Goal: Communication & Community: Answer question/provide support

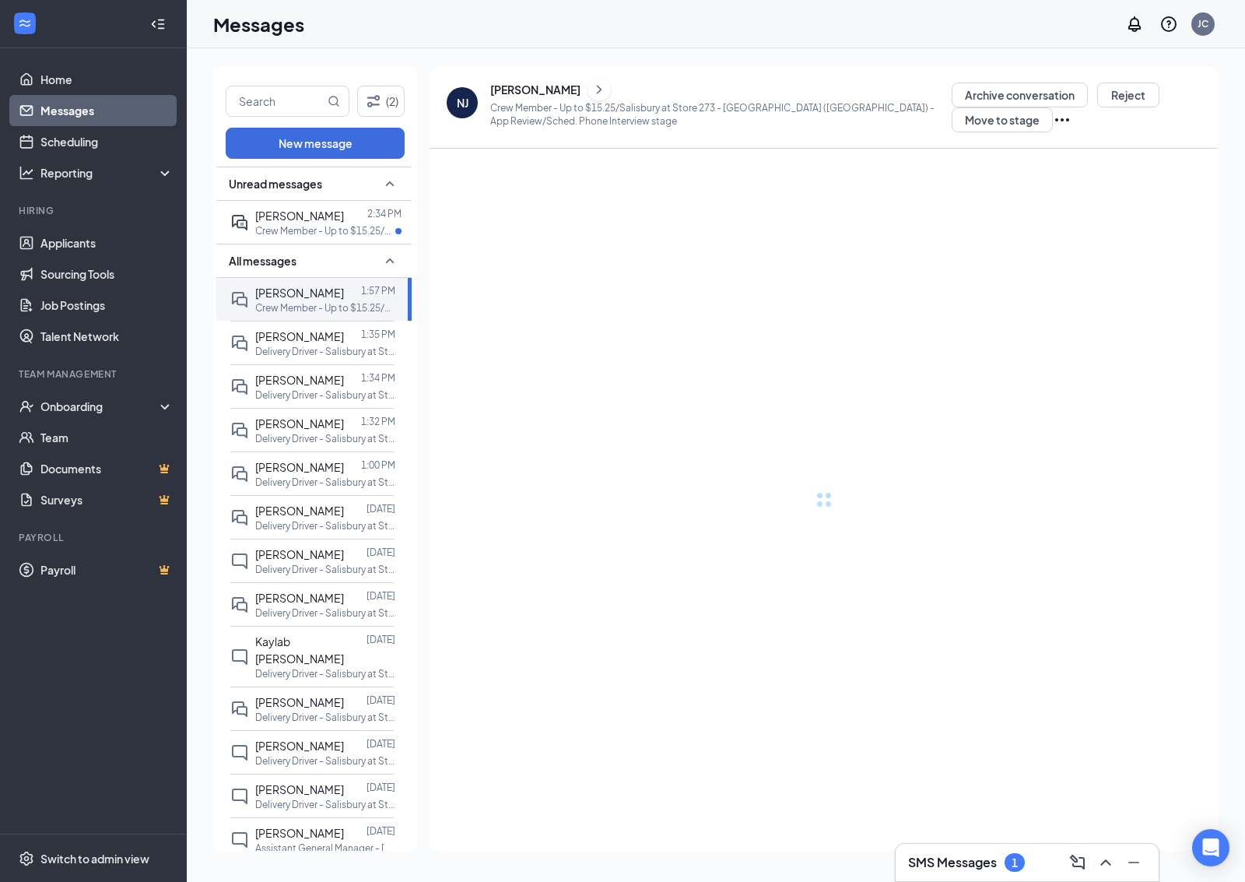
drag, startPoint x: 403, startPoint y: 327, endPoint x: 319, endPoint y: 219, distance: 136.4
click at [319, 219] on span "[PERSON_NAME]" at bounding box center [299, 216] width 89 height 14
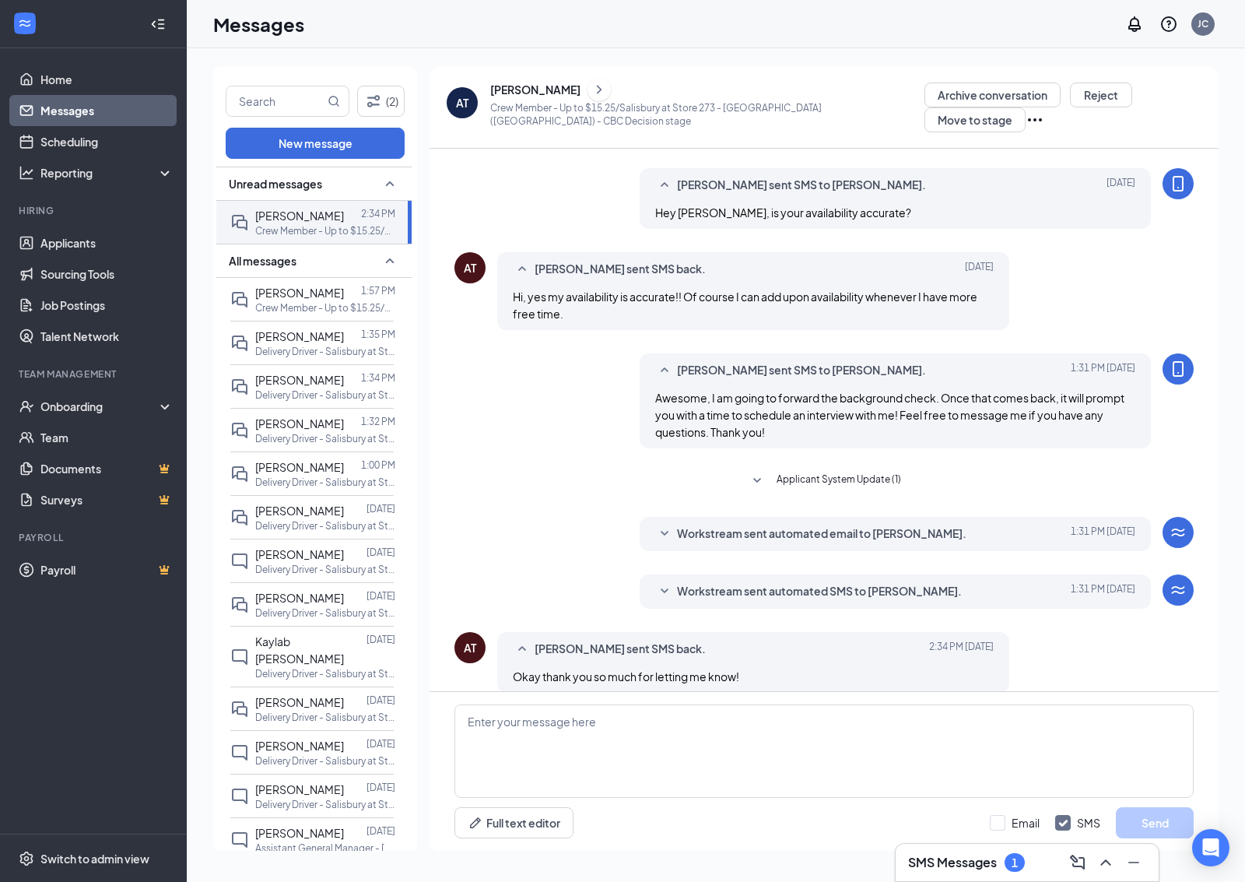
scroll to position [215, 0]
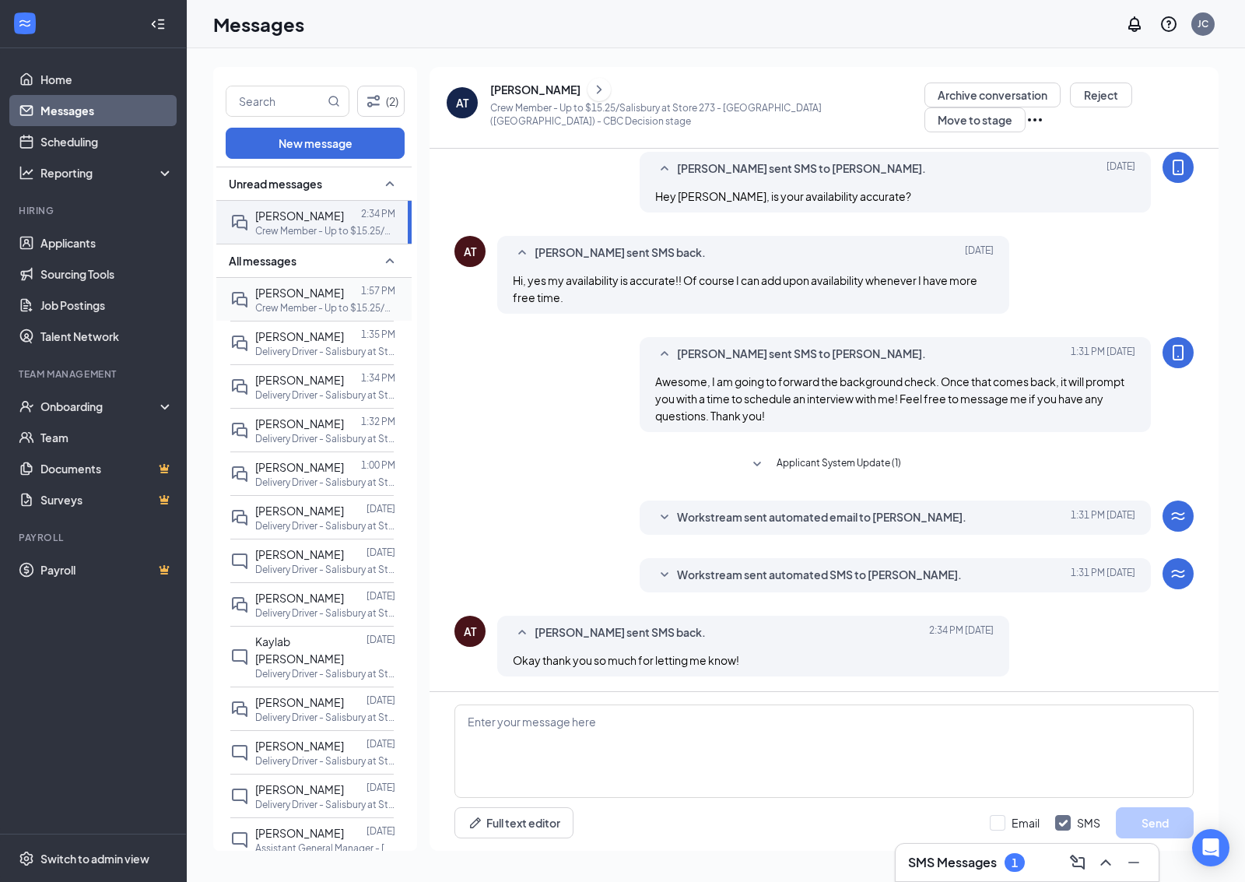
click at [385, 297] on p "1:57 PM" at bounding box center [378, 290] width 34 height 13
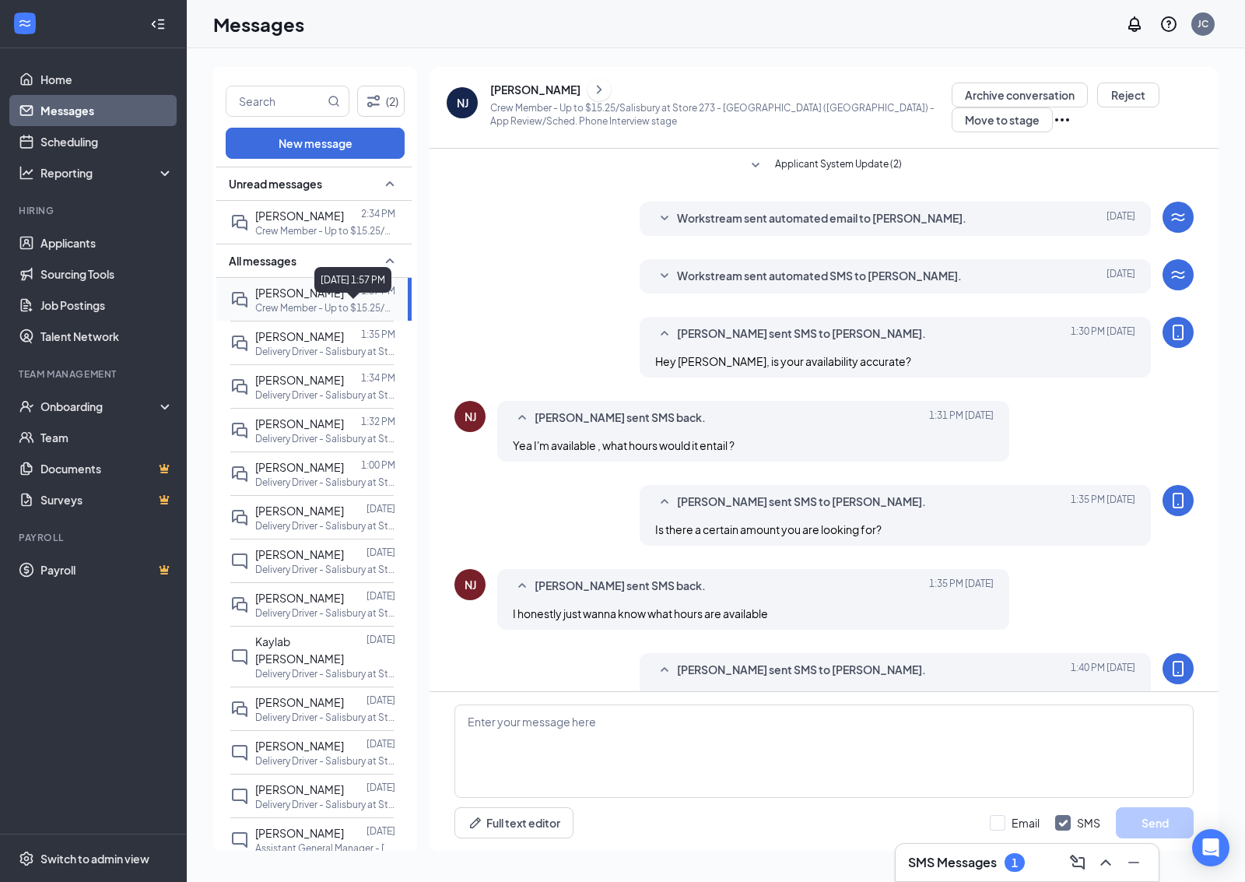
scroll to position [139, 0]
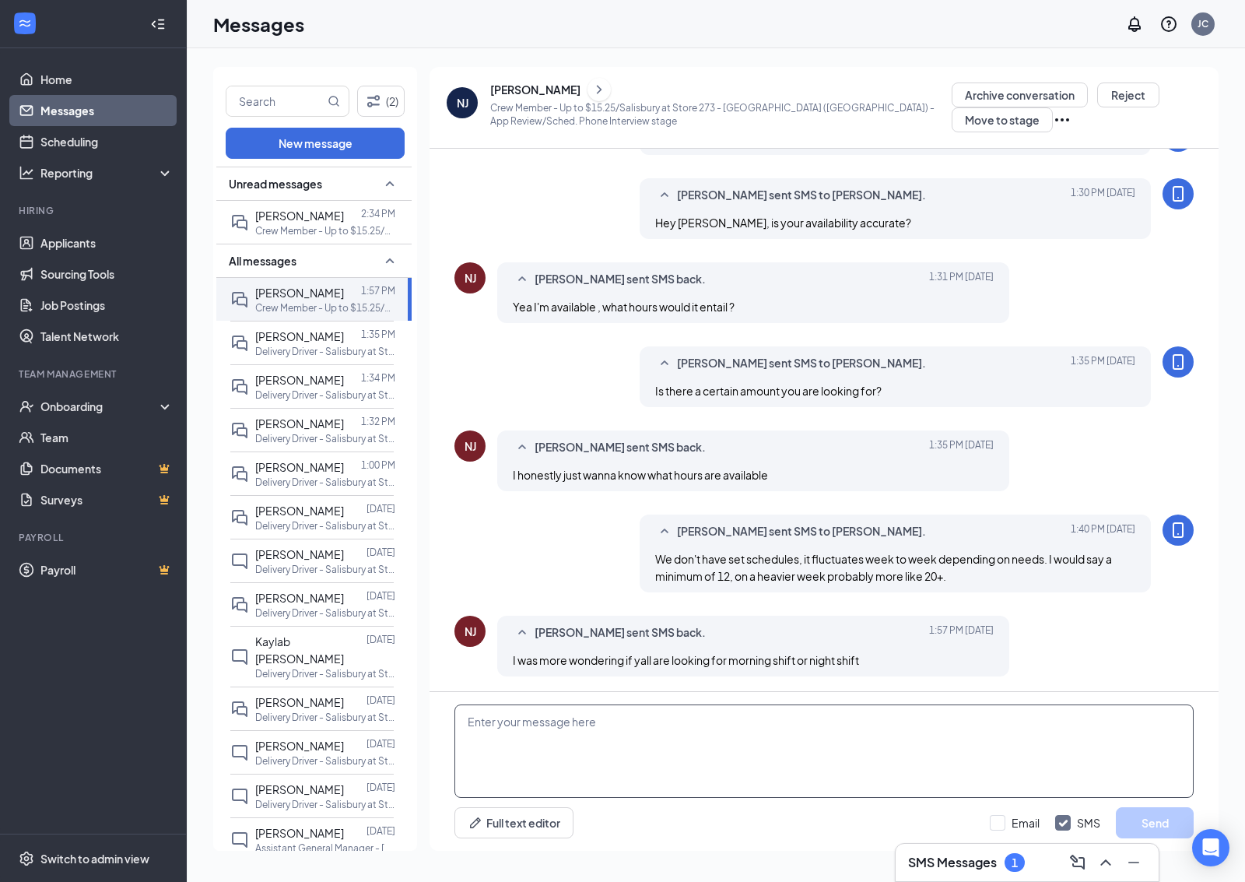
click at [725, 748] on textarea at bounding box center [824, 750] width 739 height 93
type textarea "mainly night shift,"
click at [321, 237] on p "Crew Member - Up to $15.25/Salisbury at Store 273 - [GEOGRAPHIC_DATA] ([GEOGRAP…" at bounding box center [325, 230] width 140 height 13
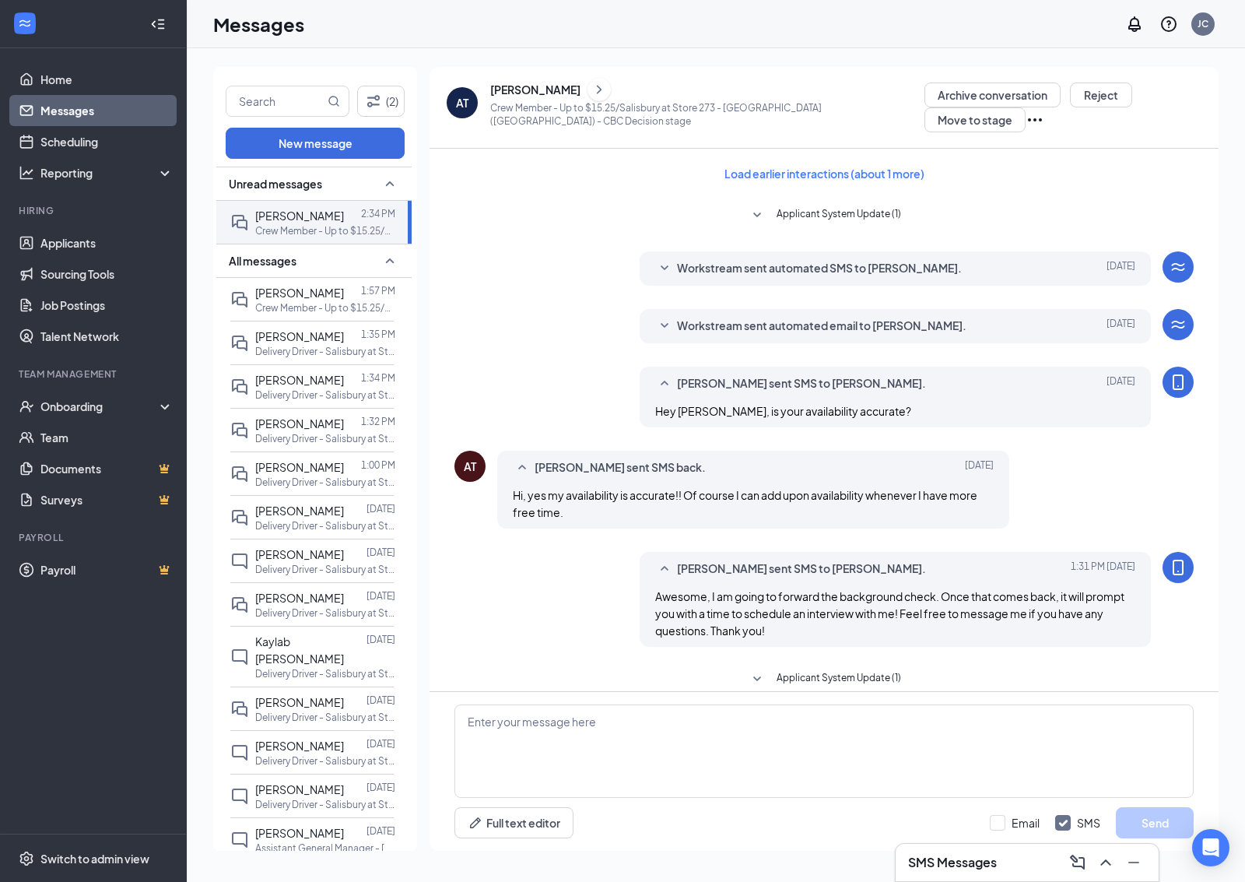
click at [607, 95] on icon "ChevronRight" at bounding box center [600, 89] width 16 height 19
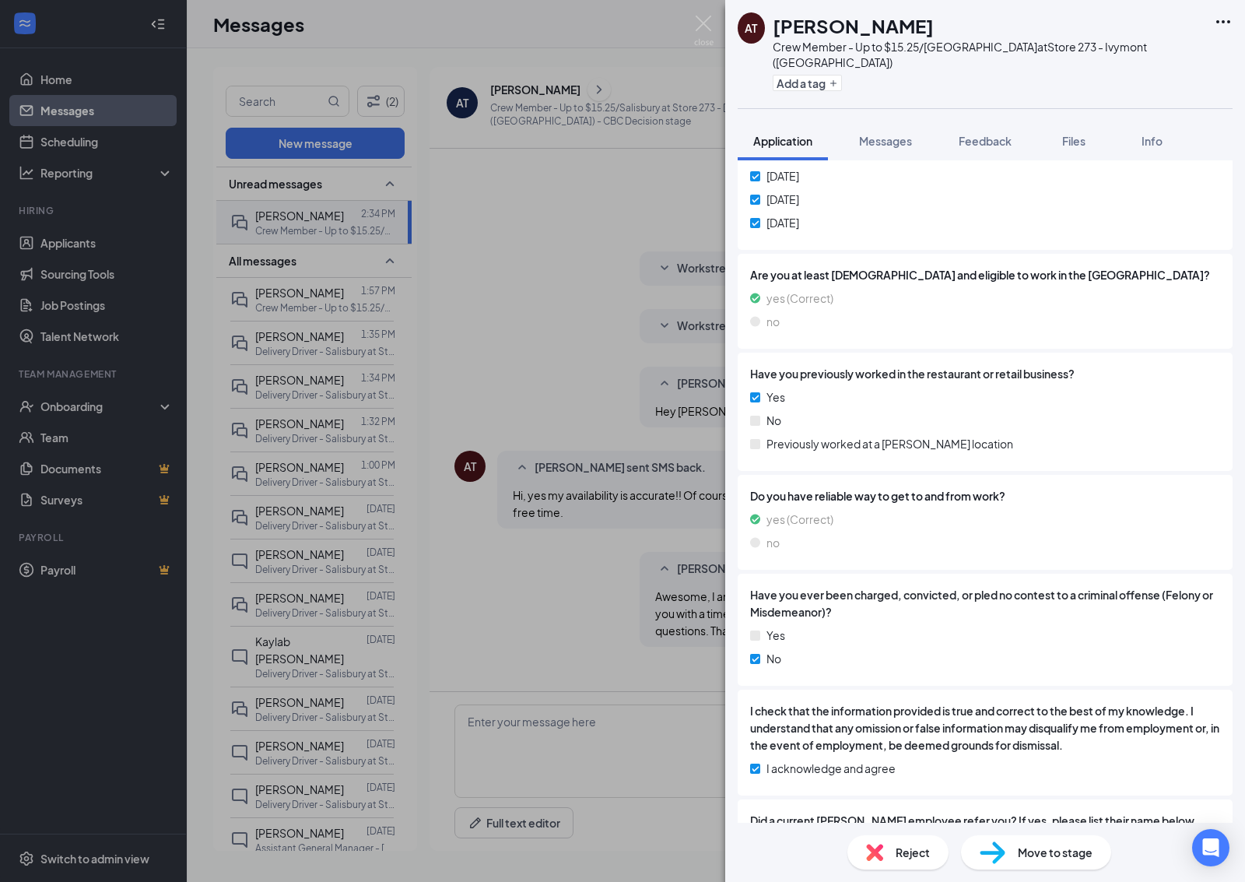
scroll to position [402, 0]
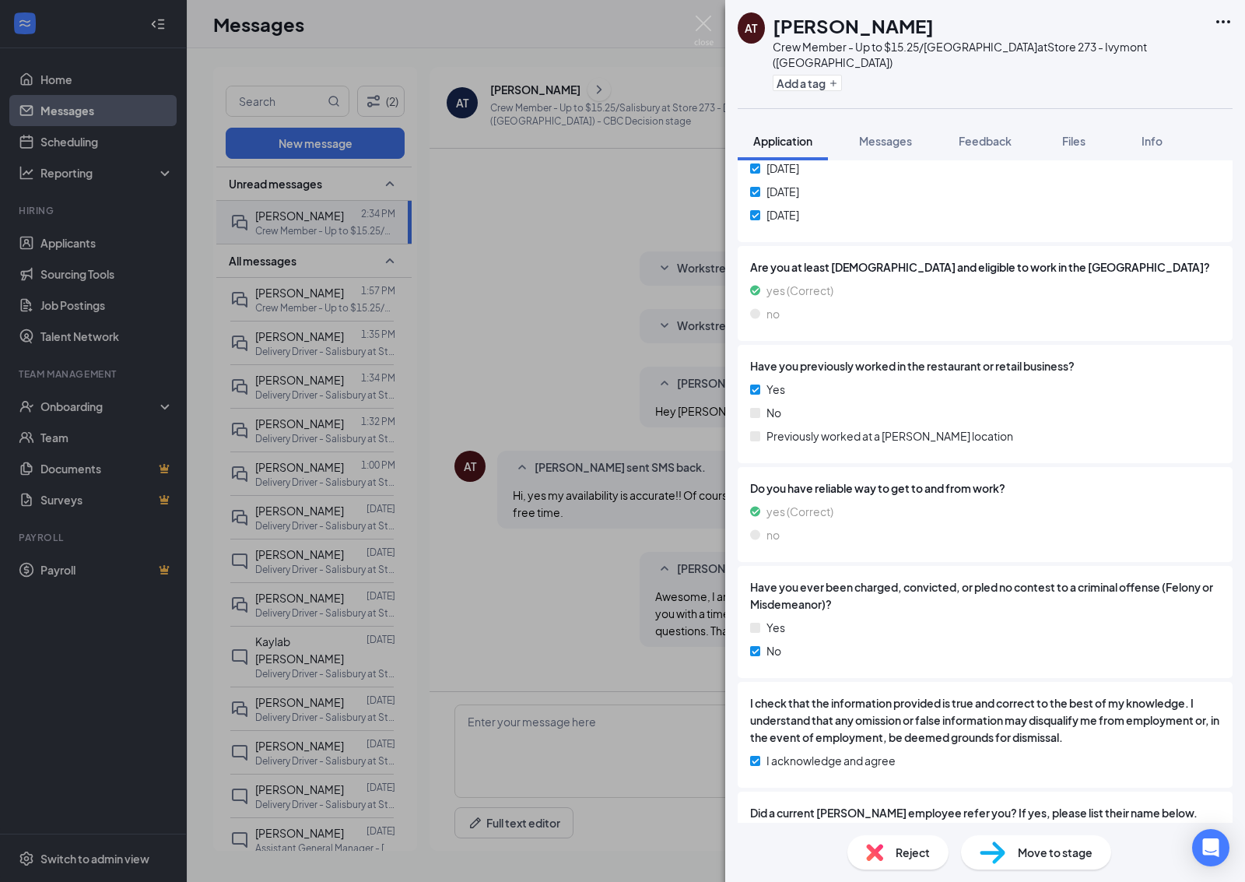
click at [695, 417] on div "AT [PERSON_NAME] Crew Member - Up to $15.25/Salisbury at Store 273 - Ivymont ([…" at bounding box center [622, 441] width 1245 height 882
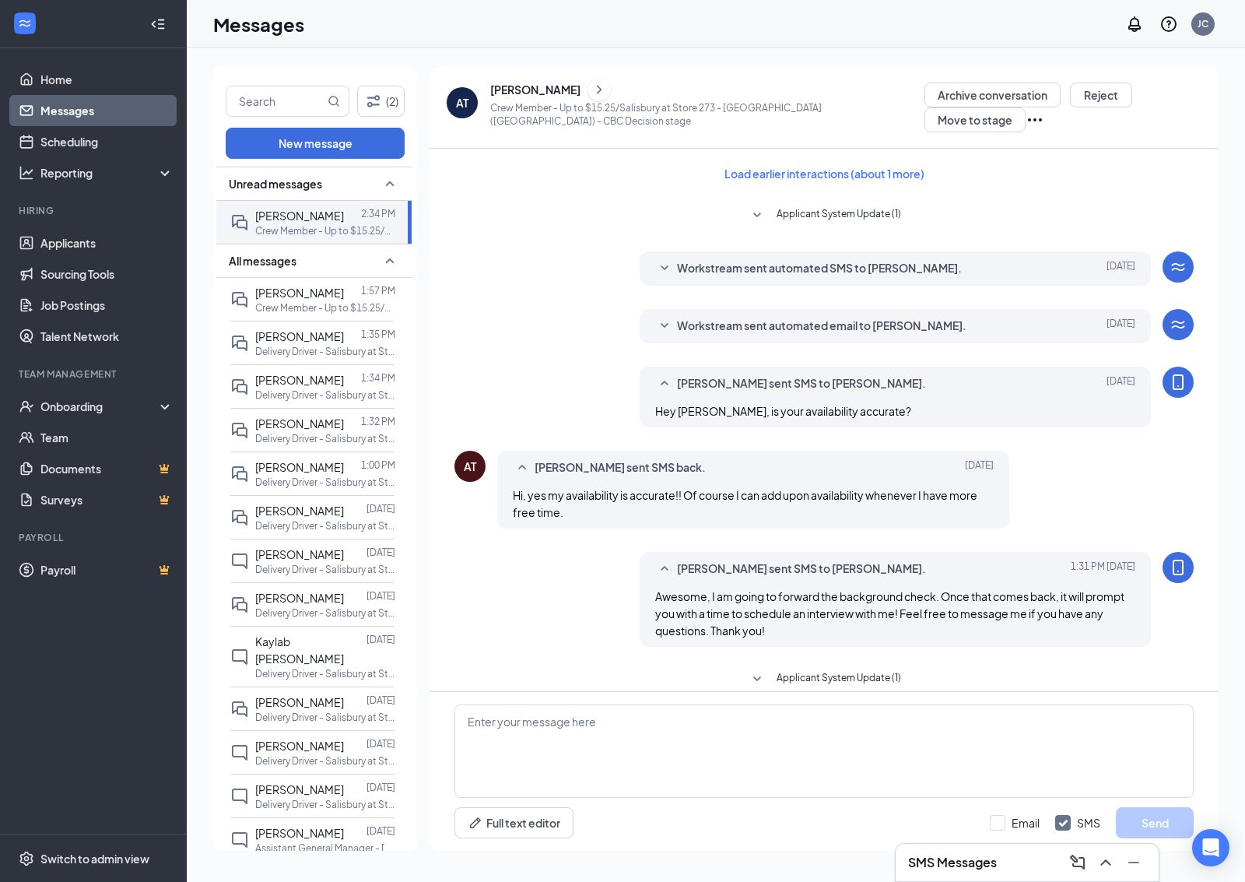
drag, startPoint x: 628, startPoint y: 71, endPoint x: 632, endPoint y: 90, distance: 19.1
click at [632, 84] on div "AT [PERSON_NAME] Crew Member - Up to $15.25/Salisbury at Store 273 - [GEOGRAPHI…" at bounding box center [824, 108] width 789 height 82
click at [611, 90] on button at bounding box center [599, 89] width 23 height 23
click at [584, 293] on div "AT [PERSON_NAME] Crew Member - Up to $15.25/Salisbury at Store 273 - Ivymont ([…" at bounding box center [622, 441] width 1245 height 882
click at [335, 314] on p "Crew Member - Up to $15.25/Salisbury at Store 273 - [GEOGRAPHIC_DATA] ([GEOGRAP…" at bounding box center [325, 307] width 140 height 13
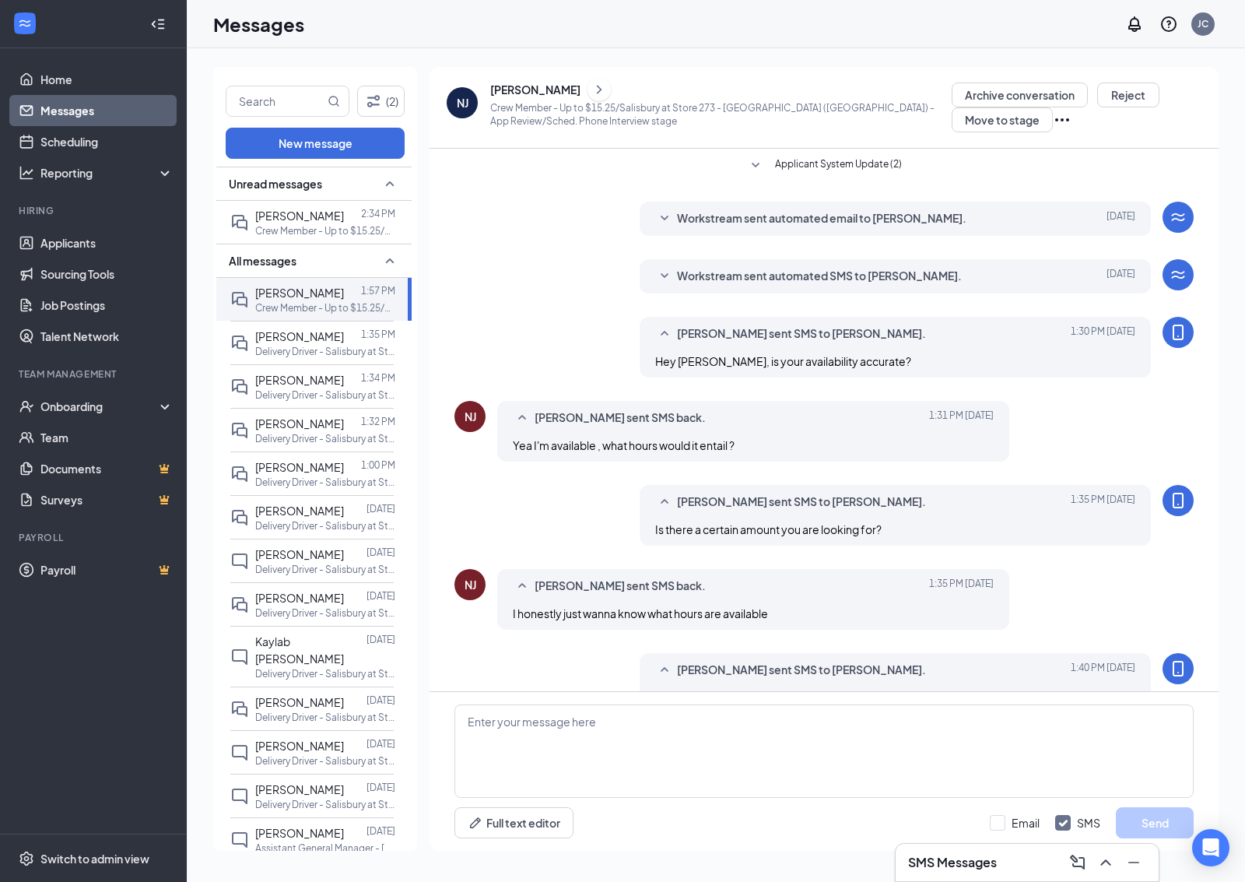
scroll to position [139, 0]
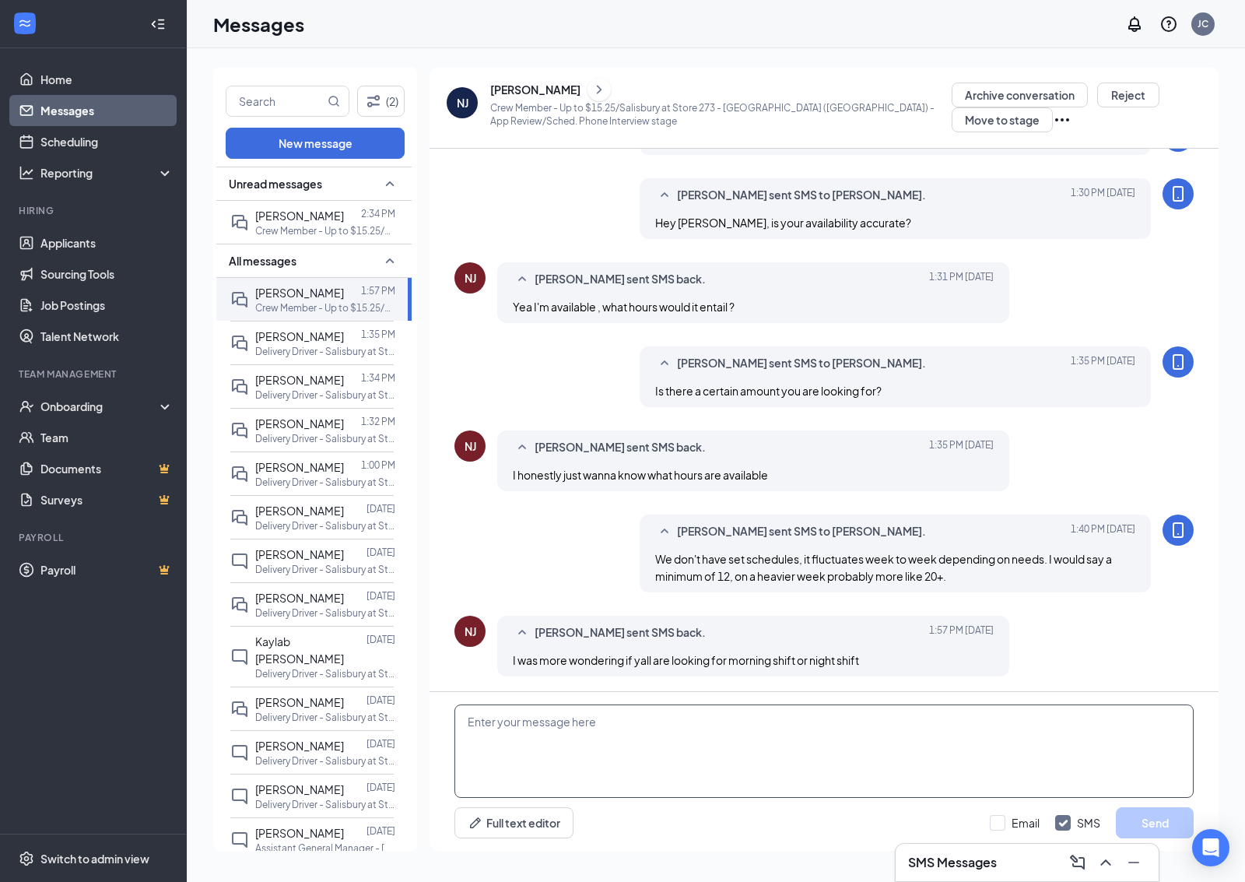
click at [783, 708] on textarea at bounding box center [824, 750] width 739 height 93
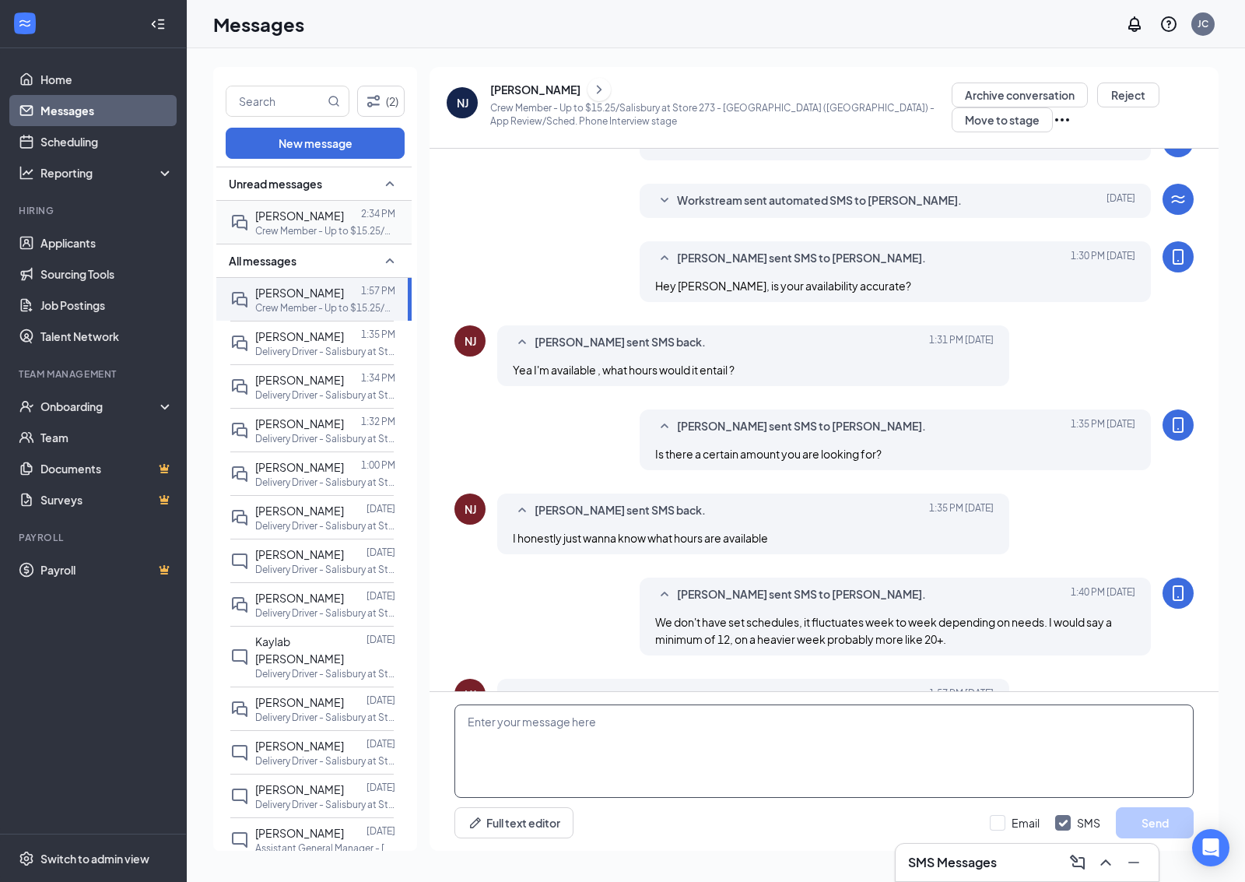
scroll to position [41, 0]
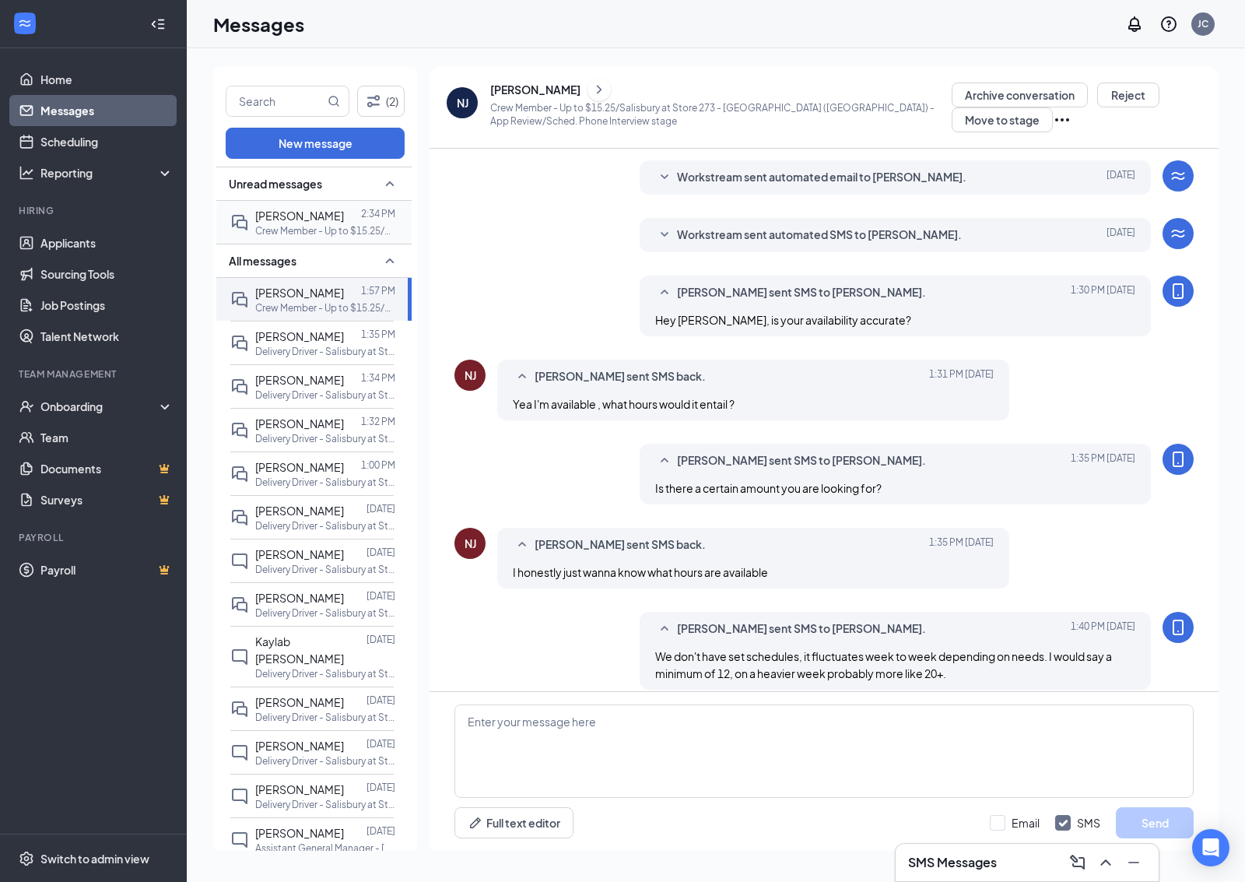
click at [343, 224] on div "[PERSON_NAME]" at bounding box center [299, 215] width 89 height 17
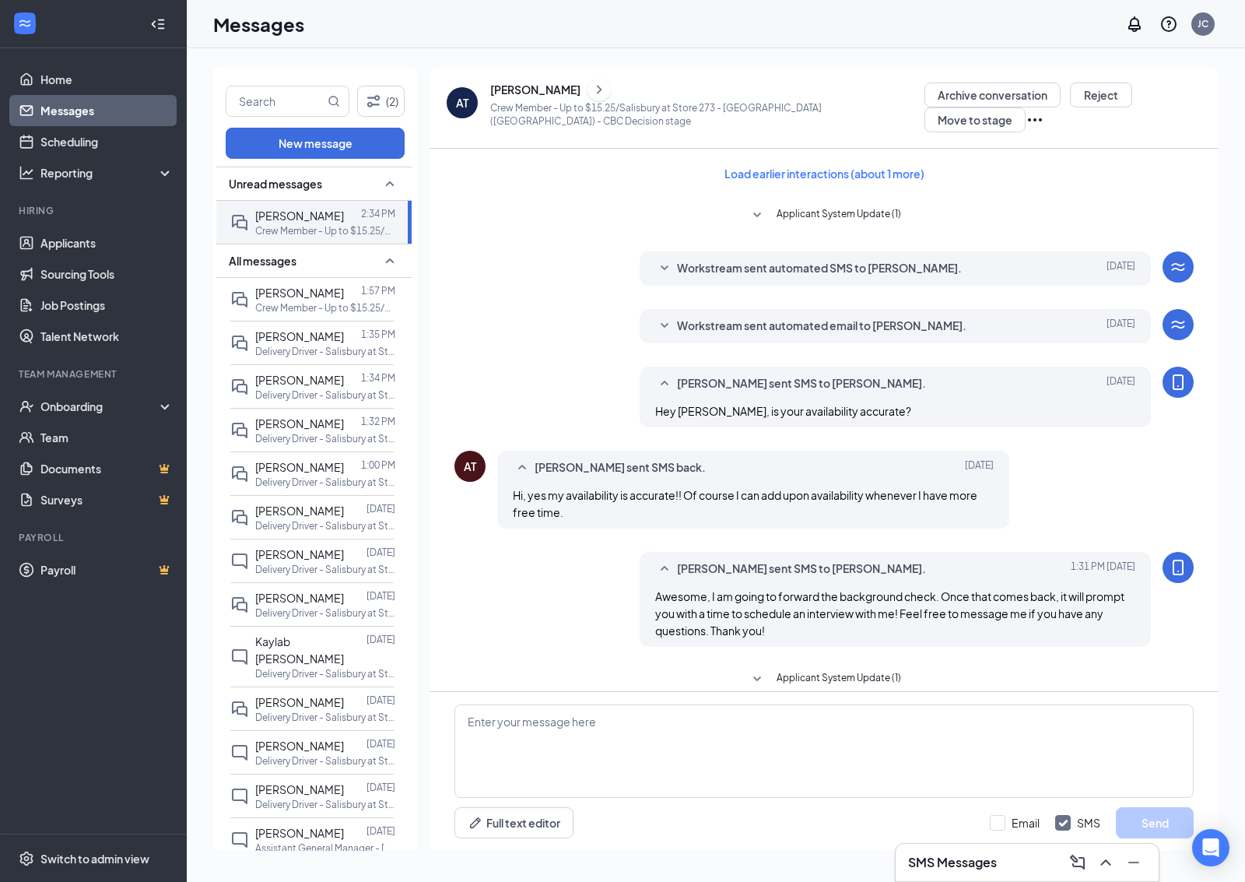
scroll to position [215, 0]
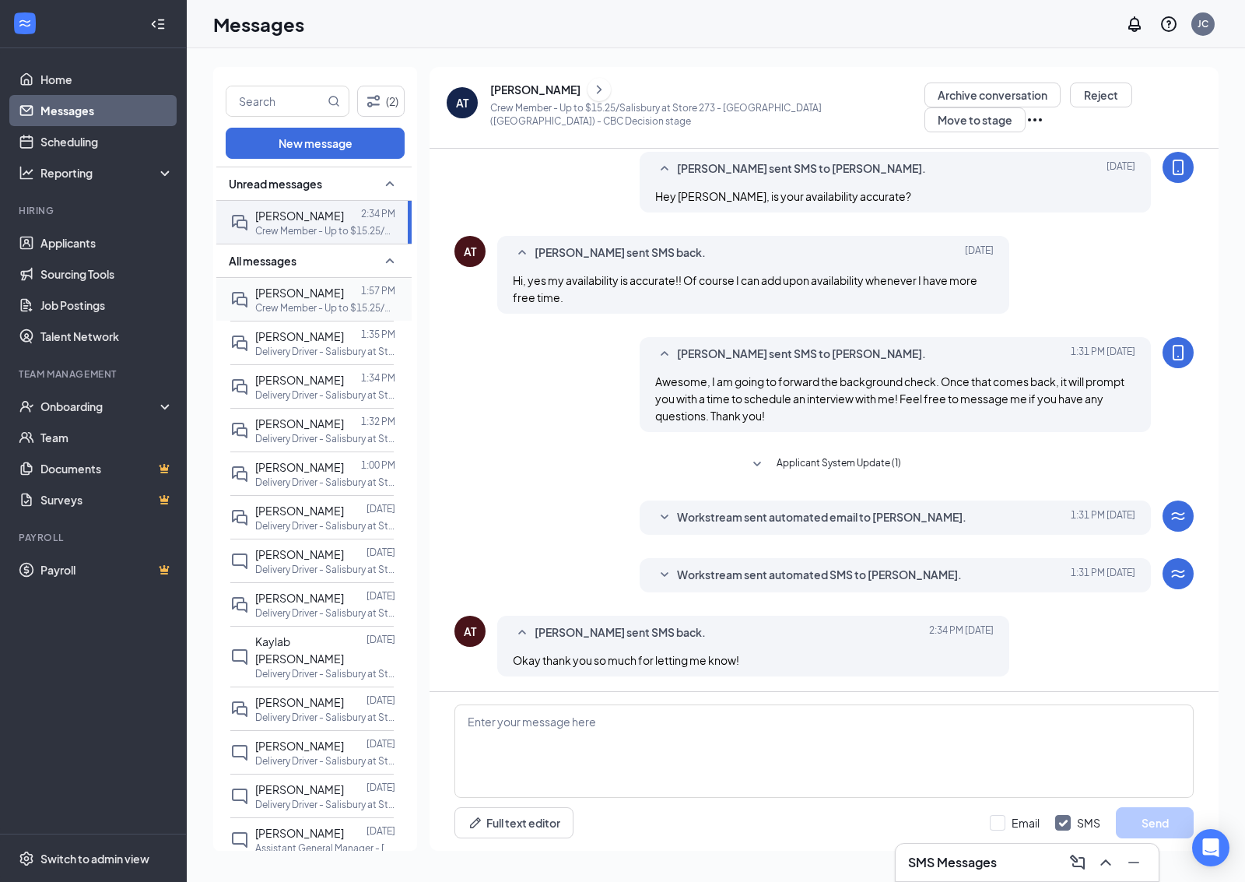
click at [238, 297] on div "[PERSON_NAME] 1:57 PM Crew Member - Up to $15.25/[GEOGRAPHIC_DATA] at [GEOGRAPH…" at bounding box center [311, 299] width 163 height 43
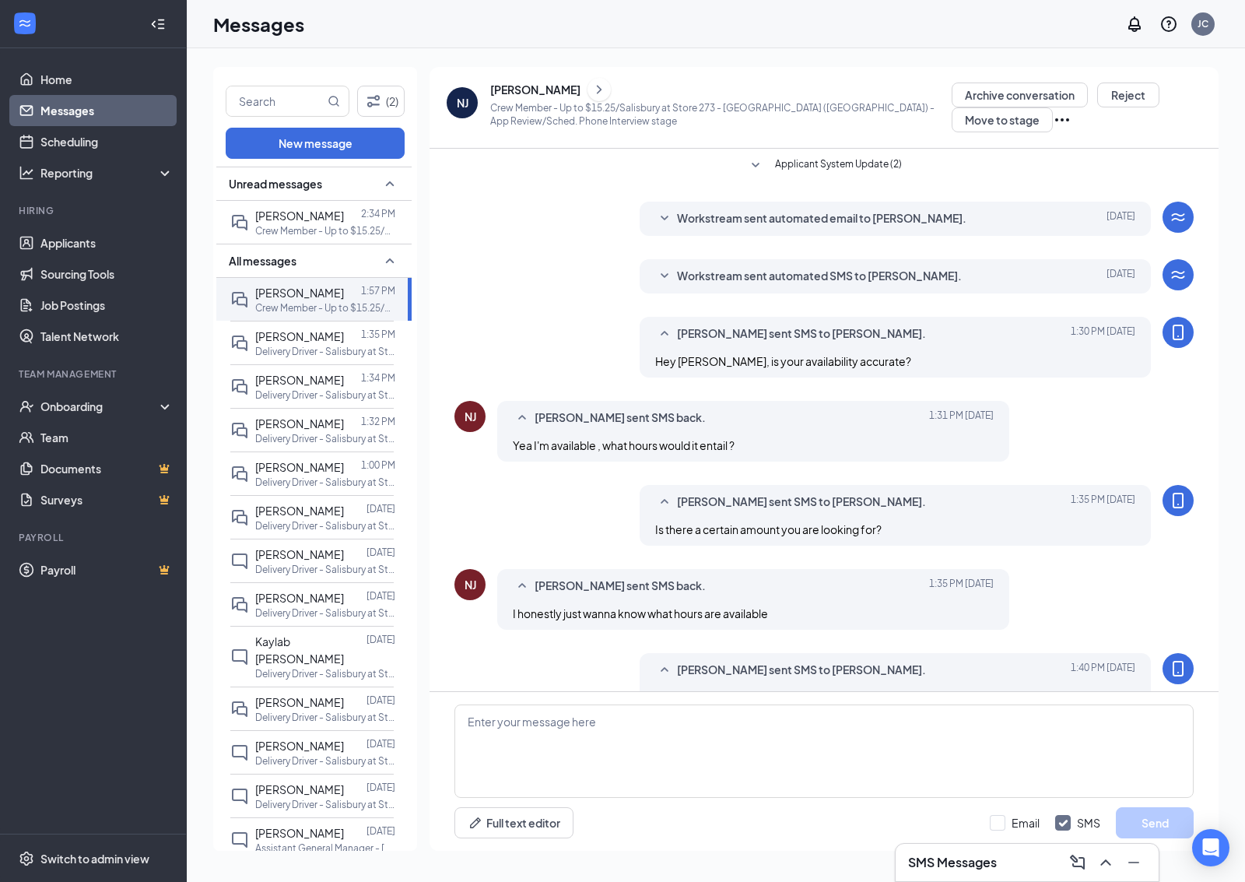
scroll to position [139, 0]
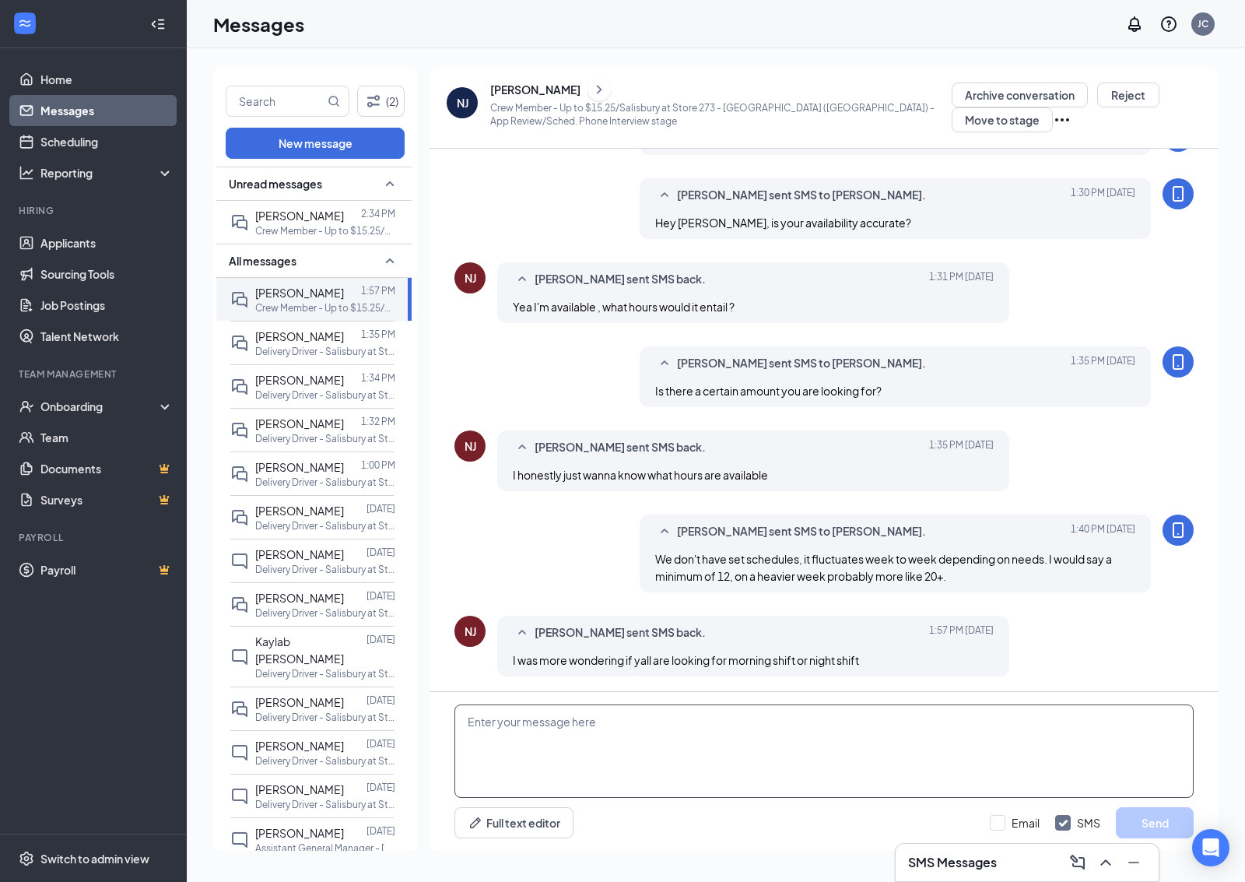
click at [862, 725] on textarea at bounding box center [824, 750] width 739 height 93
click at [736, 726] on textarea "It is mainly night shift, we do have some mornings available on the weekends." at bounding box center [824, 750] width 739 height 93
type textarea "It is mainly night shift, we do have some mornings available on the weekends."
click at [1138, 821] on button "Send" at bounding box center [1155, 822] width 78 height 31
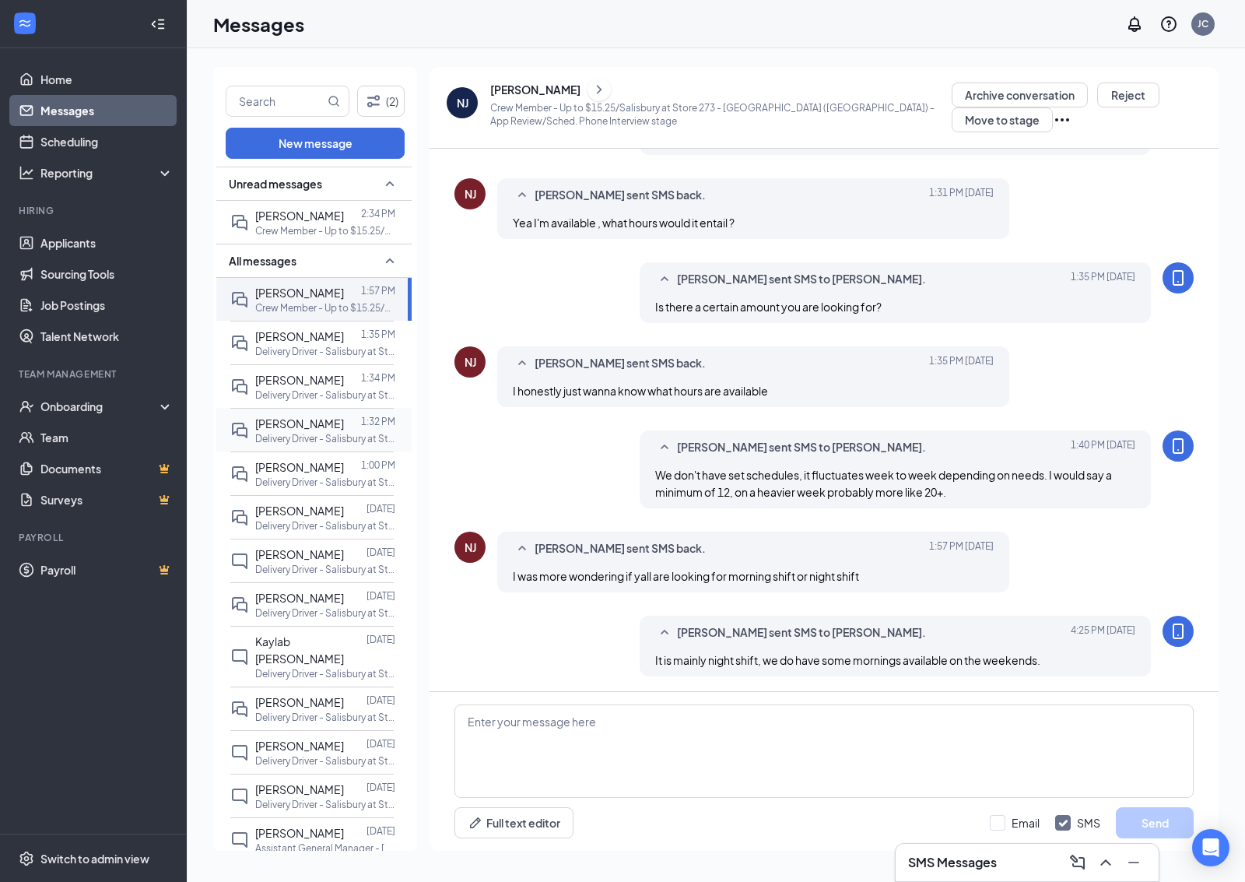
click at [337, 451] on div "[PERSON_NAME] 1:32 PM Delivery Driver - [GEOGRAPHIC_DATA] at Store [STREET_ADDR…" at bounding box center [311, 430] width 163 height 44
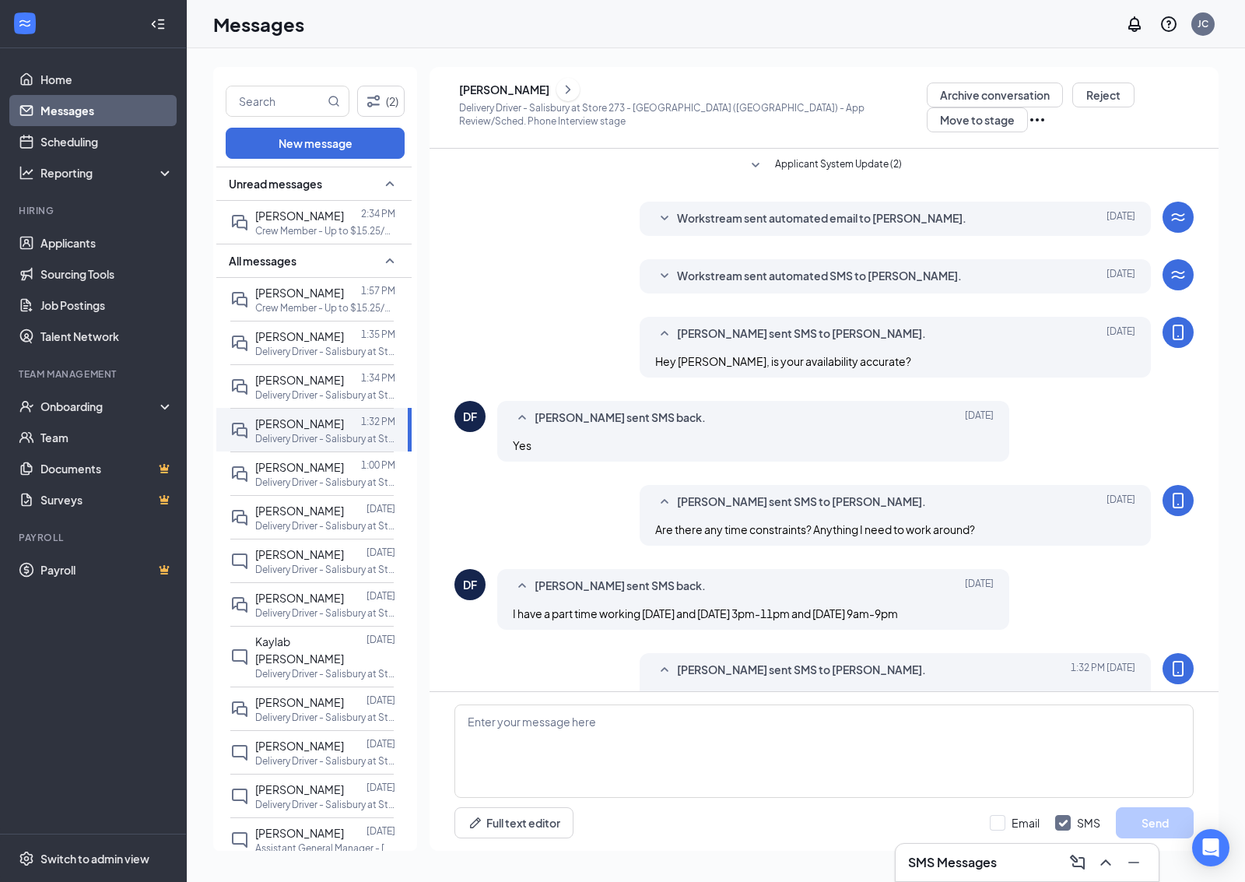
scroll to position [37, 0]
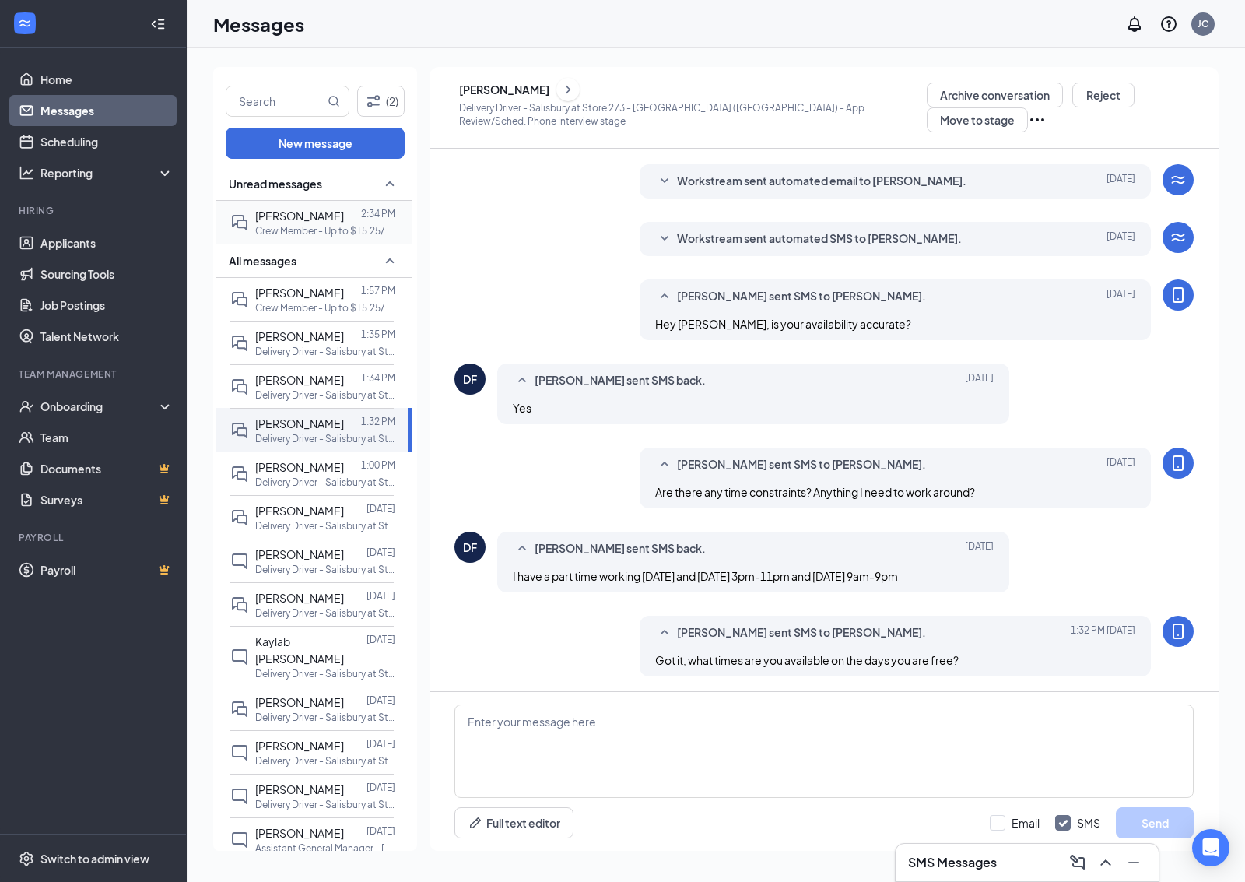
click at [297, 224] on div "[PERSON_NAME]" at bounding box center [299, 215] width 89 height 17
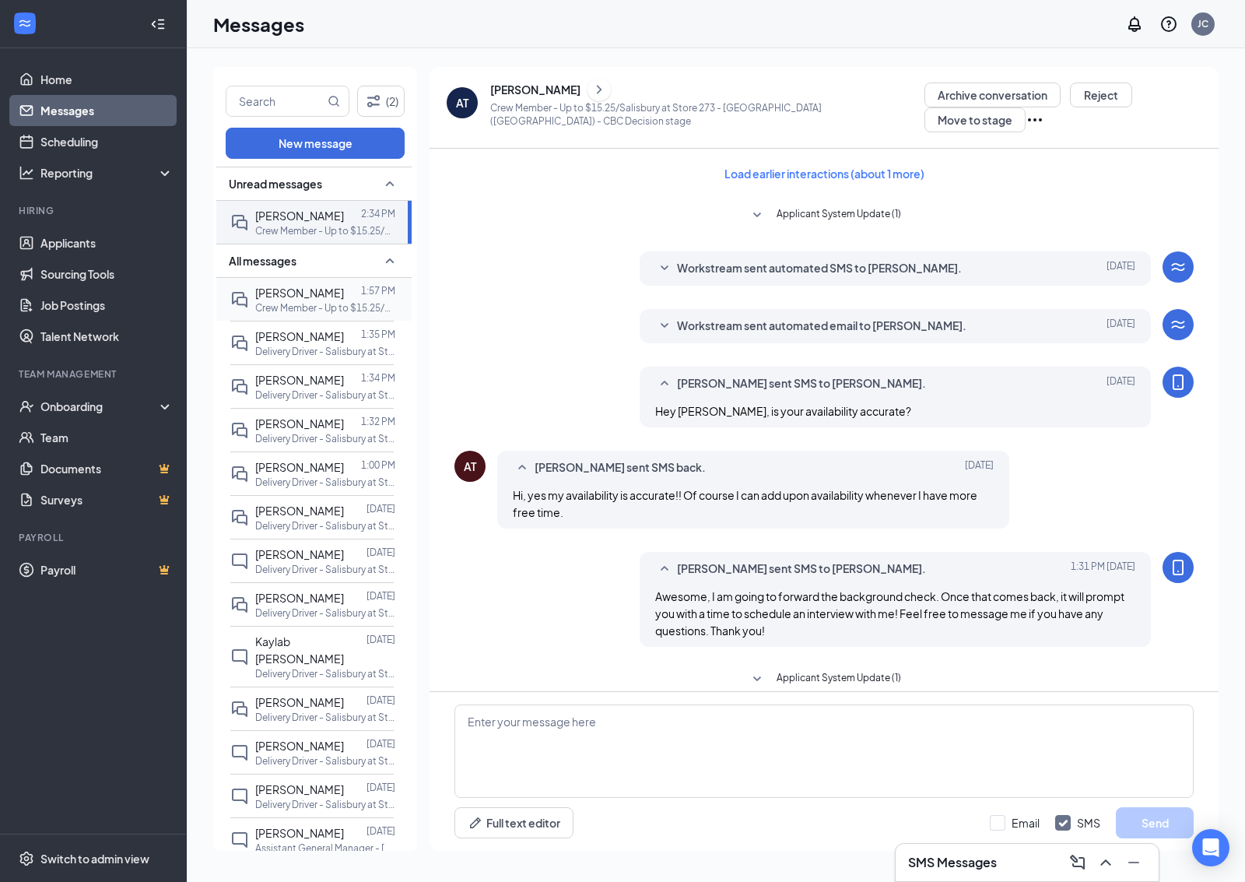
scroll to position [215, 0]
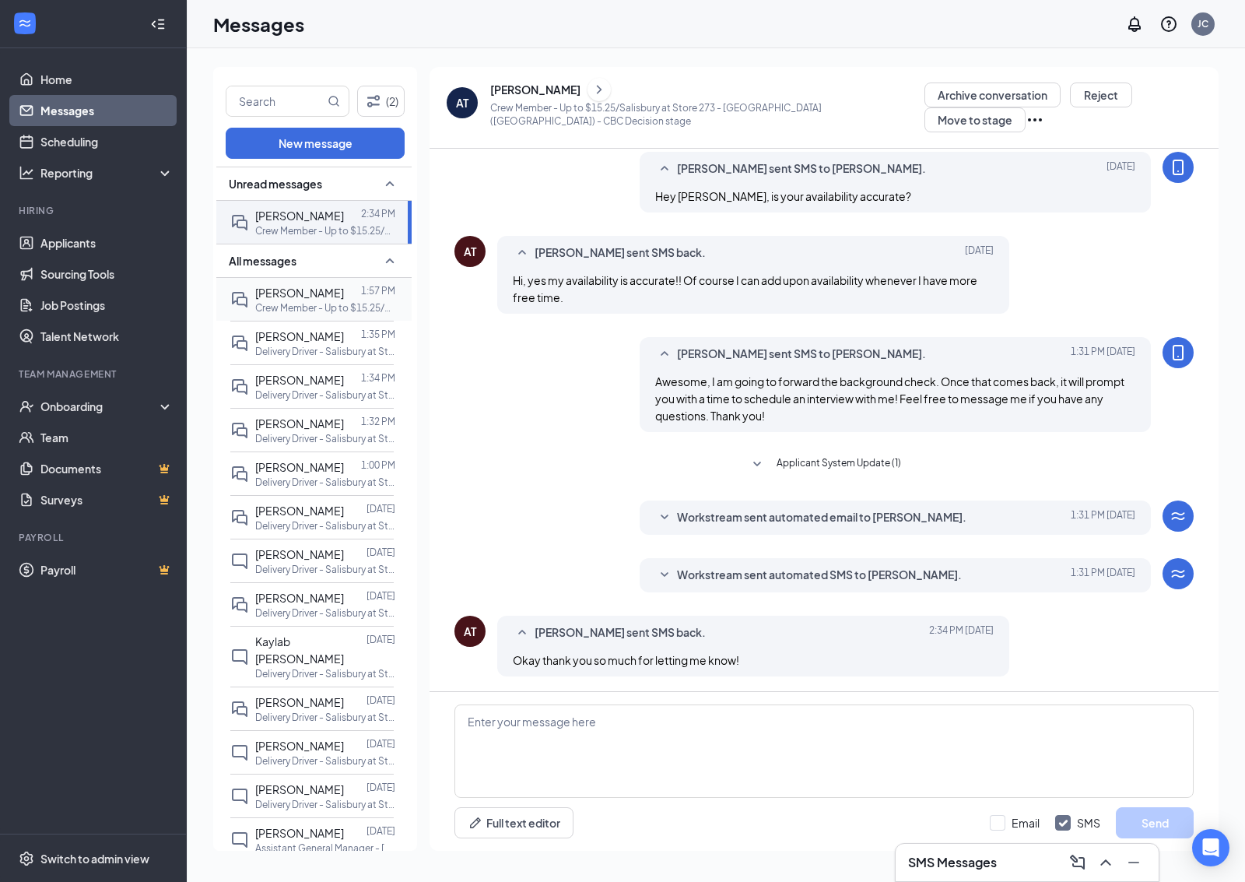
click at [314, 314] on p "Crew Member - Up to $15.25/Salisbury at Store 273 - [GEOGRAPHIC_DATA] ([GEOGRAP…" at bounding box center [325, 307] width 140 height 13
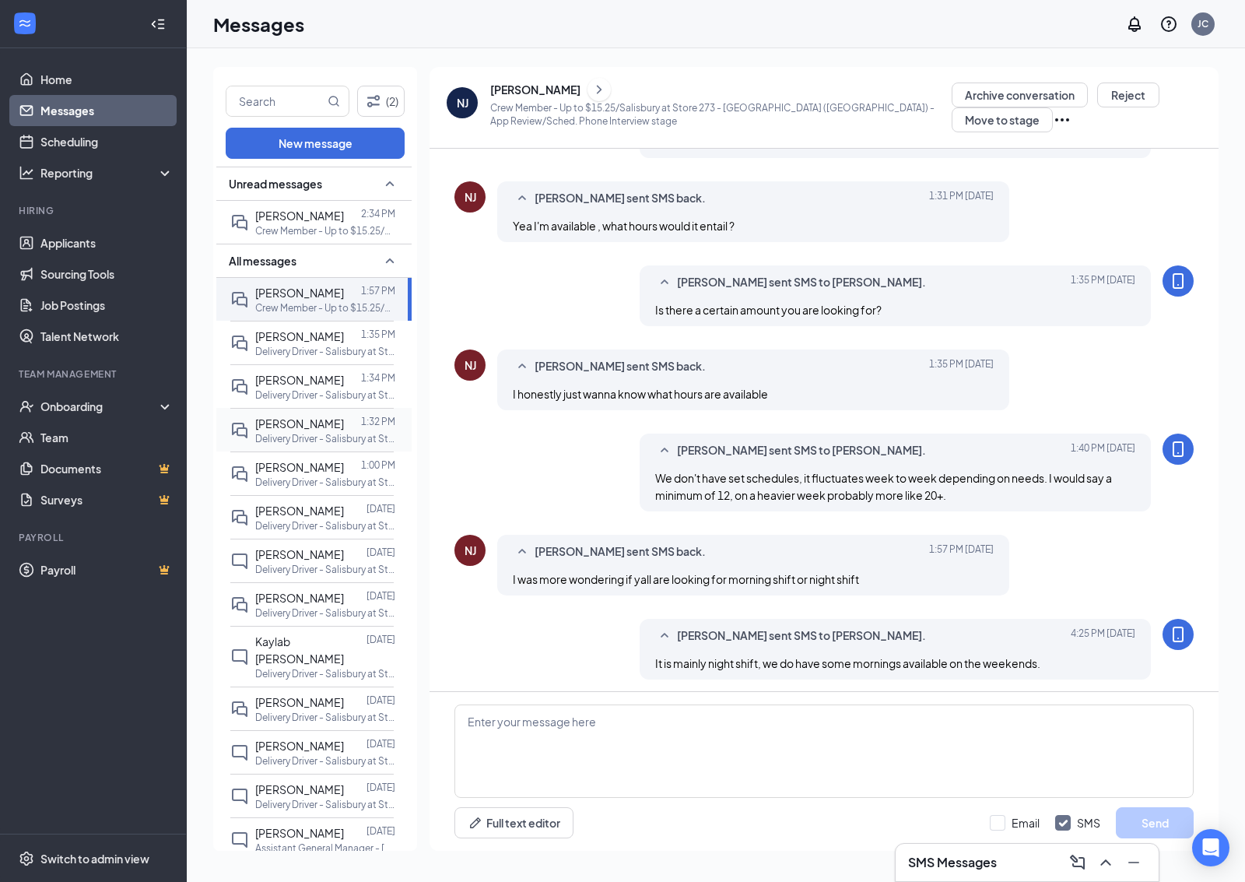
scroll to position [272, 0]
